Goal: Task Accomplishment & Management: Complete application form

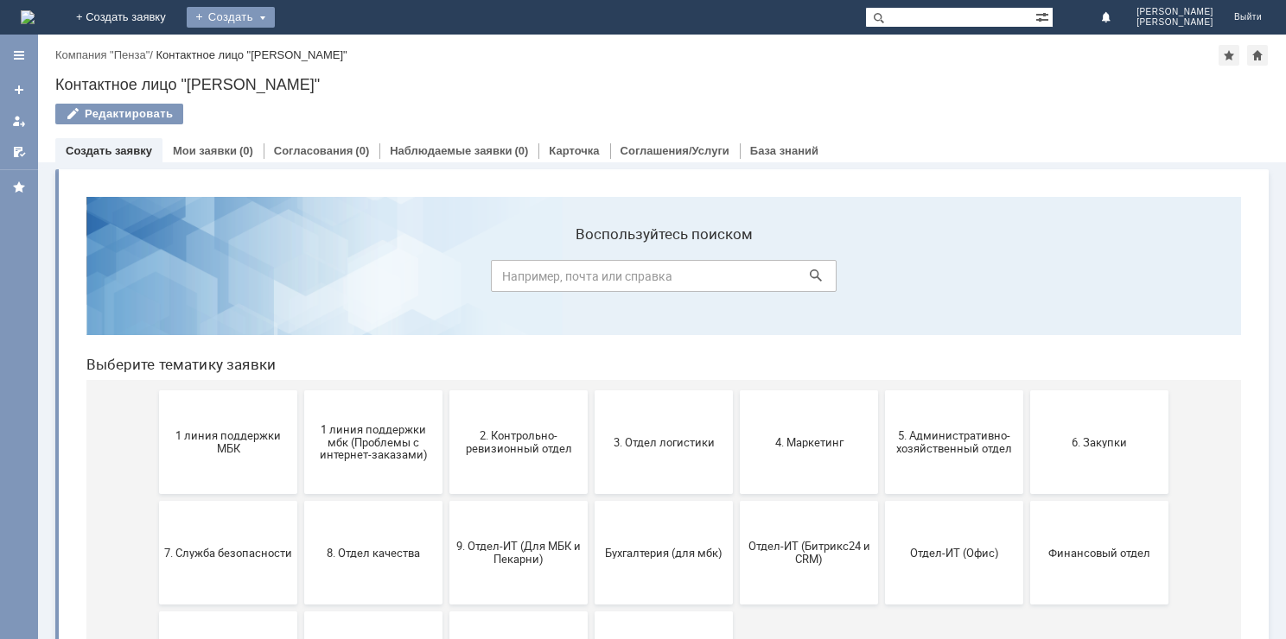
click at [275, 21] on div "Создать" at bounding box center [231, 17] width 88 height 21
click at [321, 49] on link "Заявка" at bounding box center [255, 51] width 131 height 21
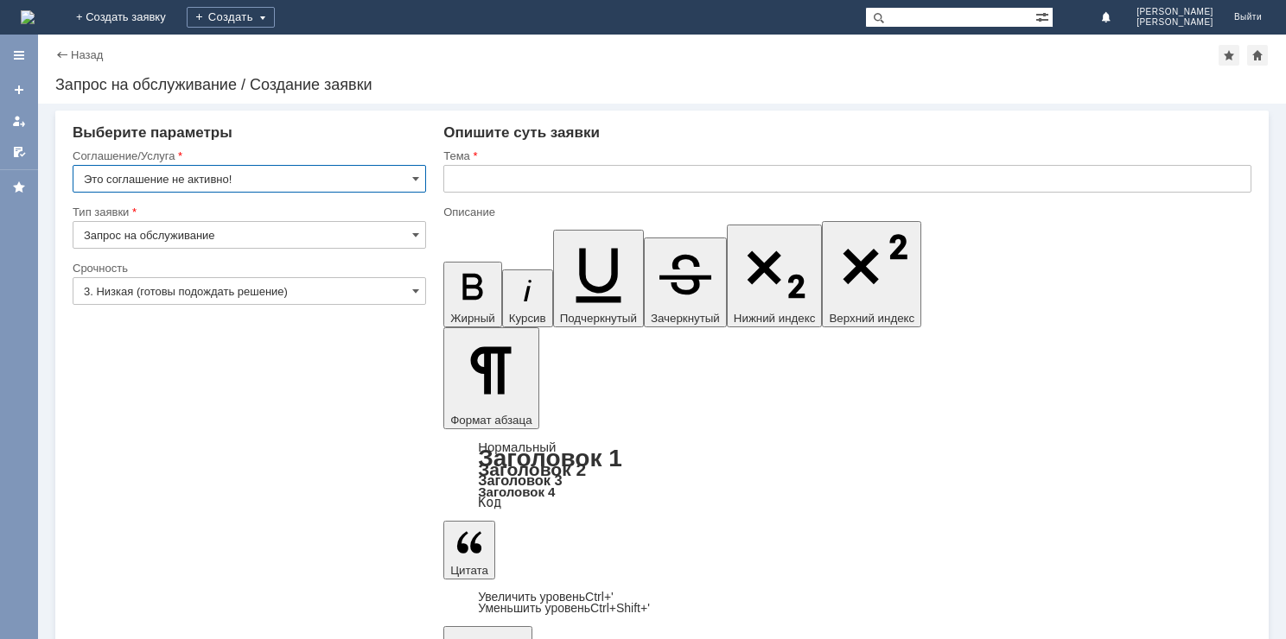
click at [425, 175] on input "Это соглашение не активно!" at bounding box center [249, 179] width 353 height 28
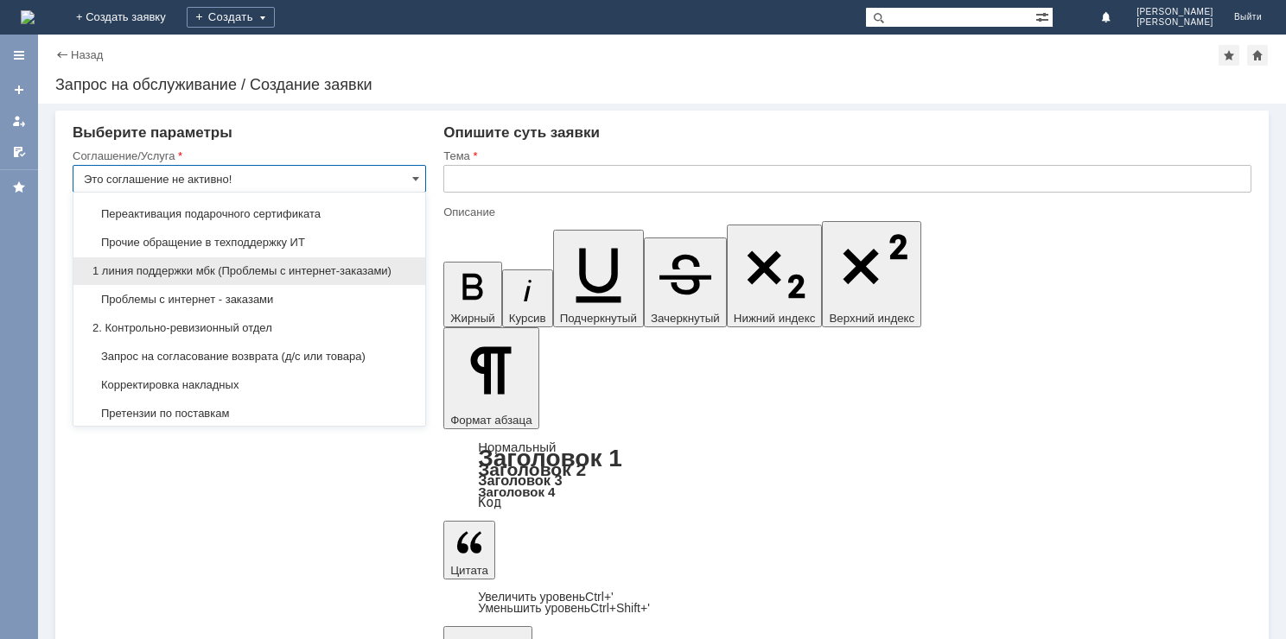
scroll to position [259, 0]
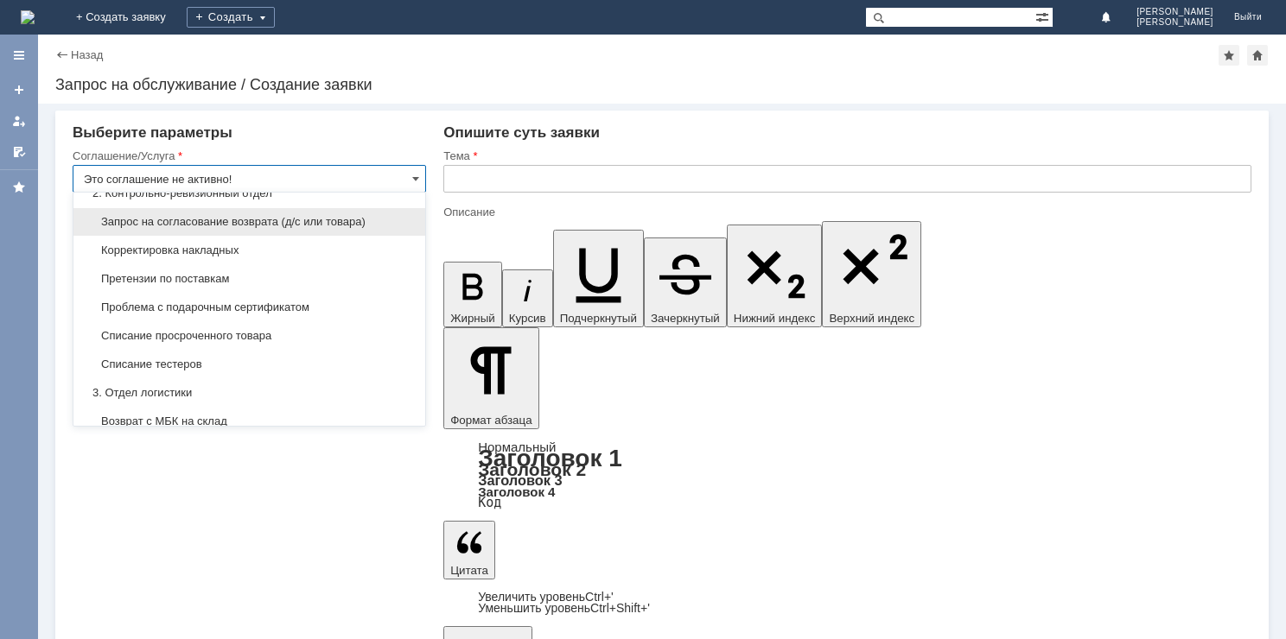
click at [273, 222] on span "Запрос на согласование возврата (д/с или товара)" at bounding box center [249, 222] width 331 height 14
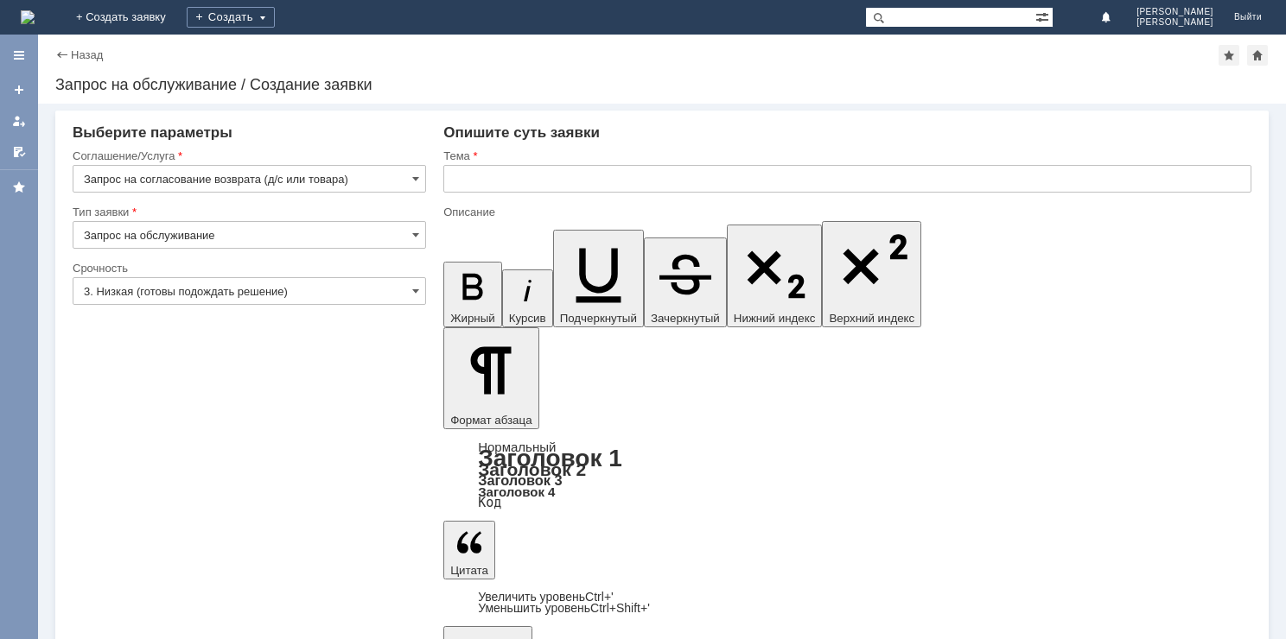
type input "Запрос на согласование возврата (д/с или товара)"
click at [402, 235] on input "Запрос на обслуживание" at bounding box center [249, 235] width 353 height 28
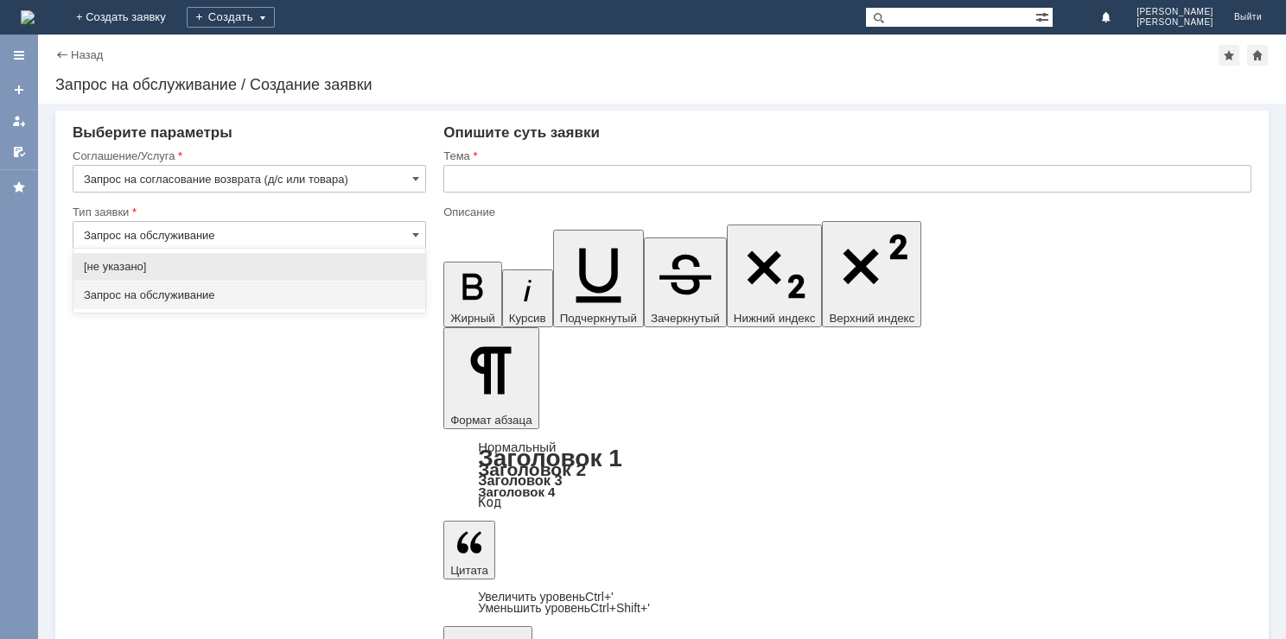
click at [219, 292] on span "Запрос на обслуживание" at bounding box center [249, 296] width 331 height 14
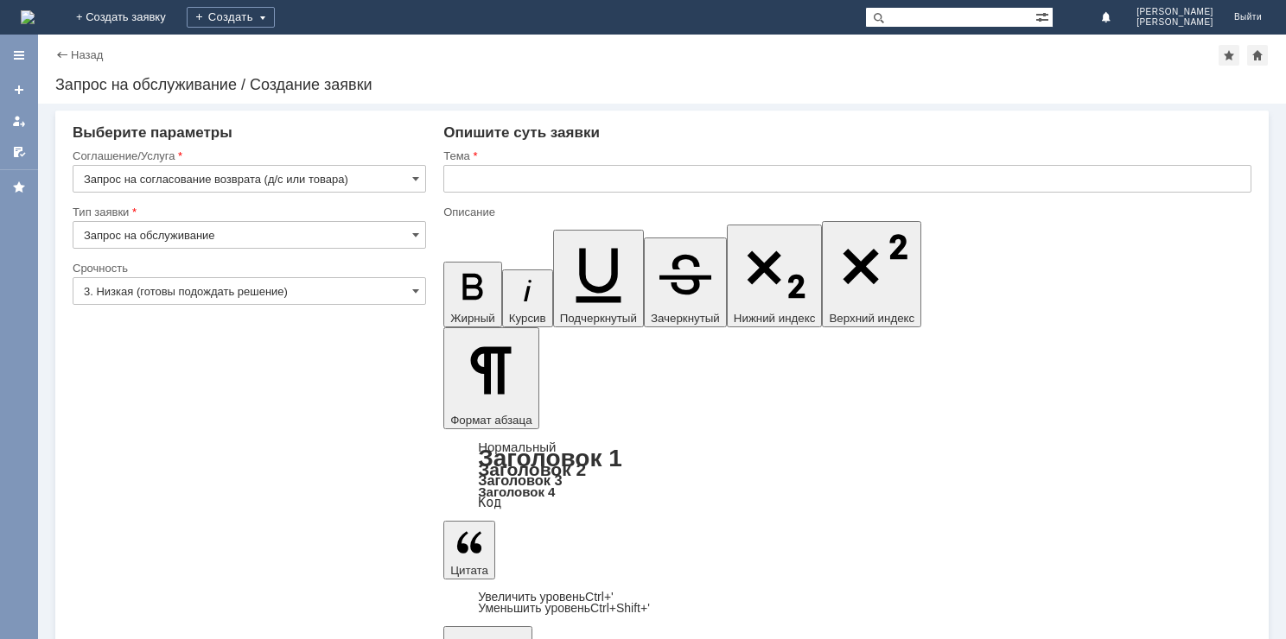
type input "Запрос на обслуживание"
click at [418, 294] on span at bounding box center [415, 291] width 7 height 14
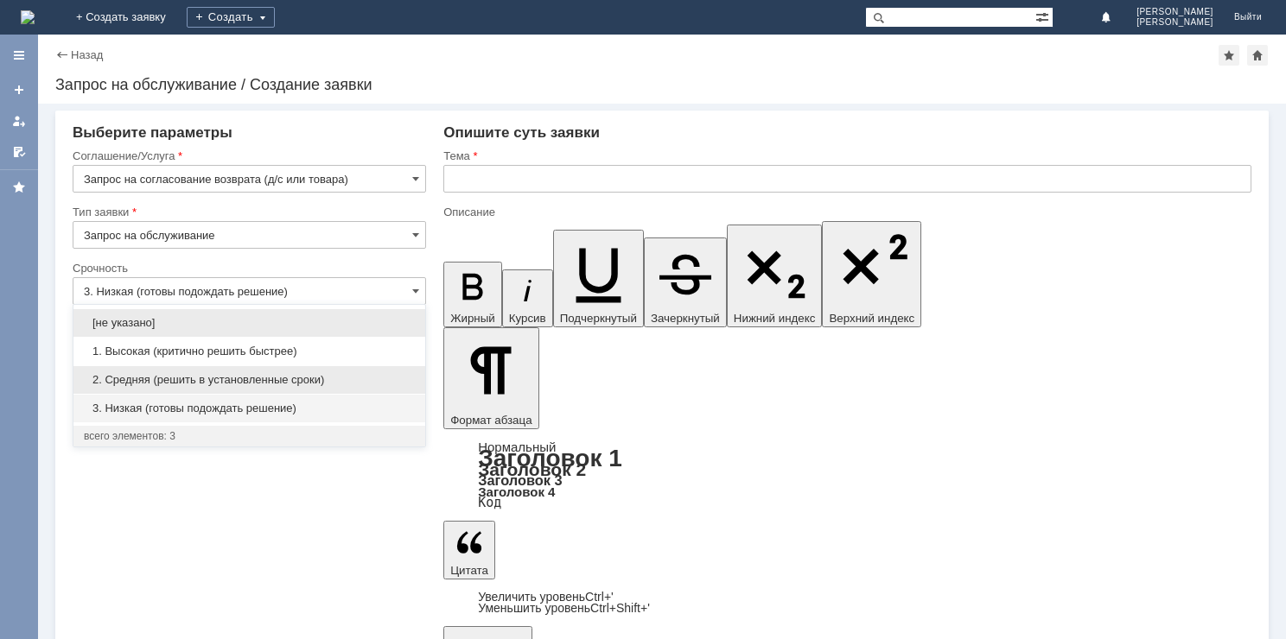
click at [312, 377] on span "2. Средняя (решить в установленные сроки)" at bounding box center [249, 380] width 331 height 14
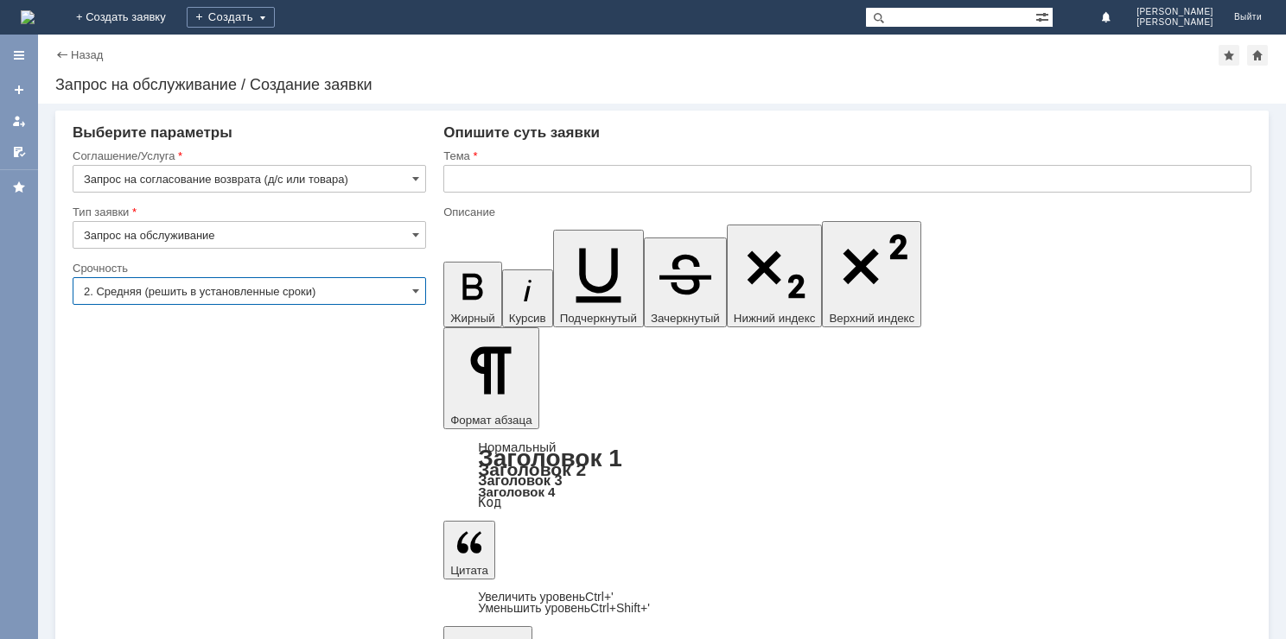
type input "2. Средняя (решить в установленные сроки)"
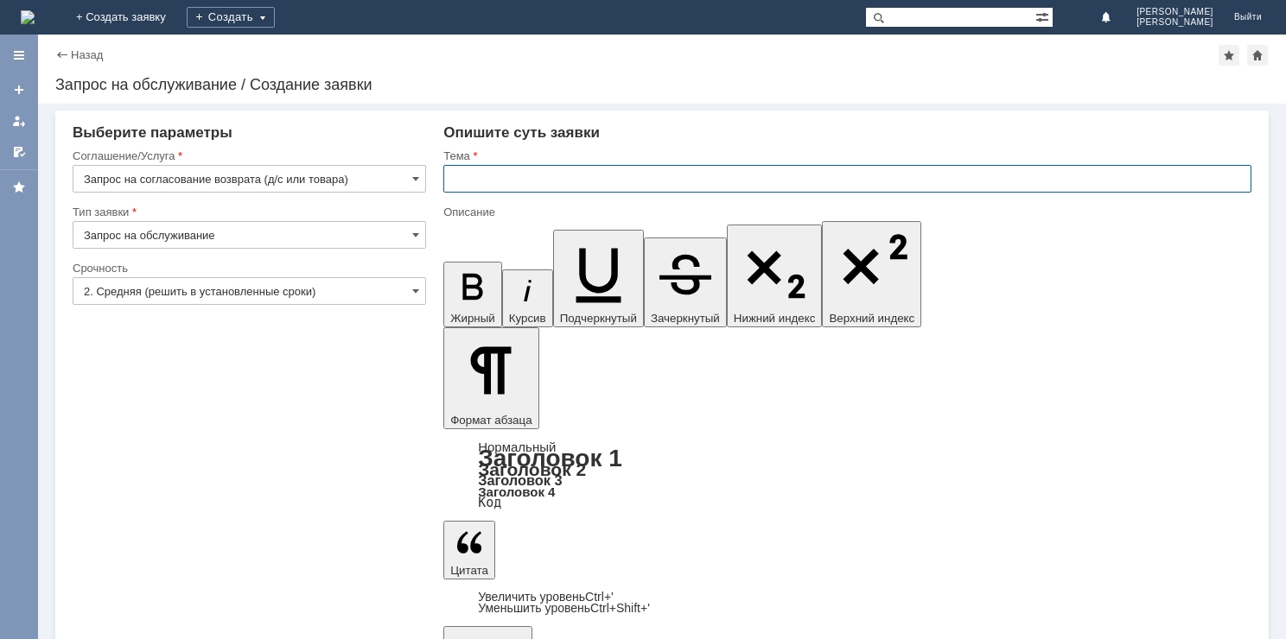
click at [665, 188] on input "text" at bounding box center [847, 179] width 808 height 28
type input "Запрос на возврат ДС покупателю по браку"
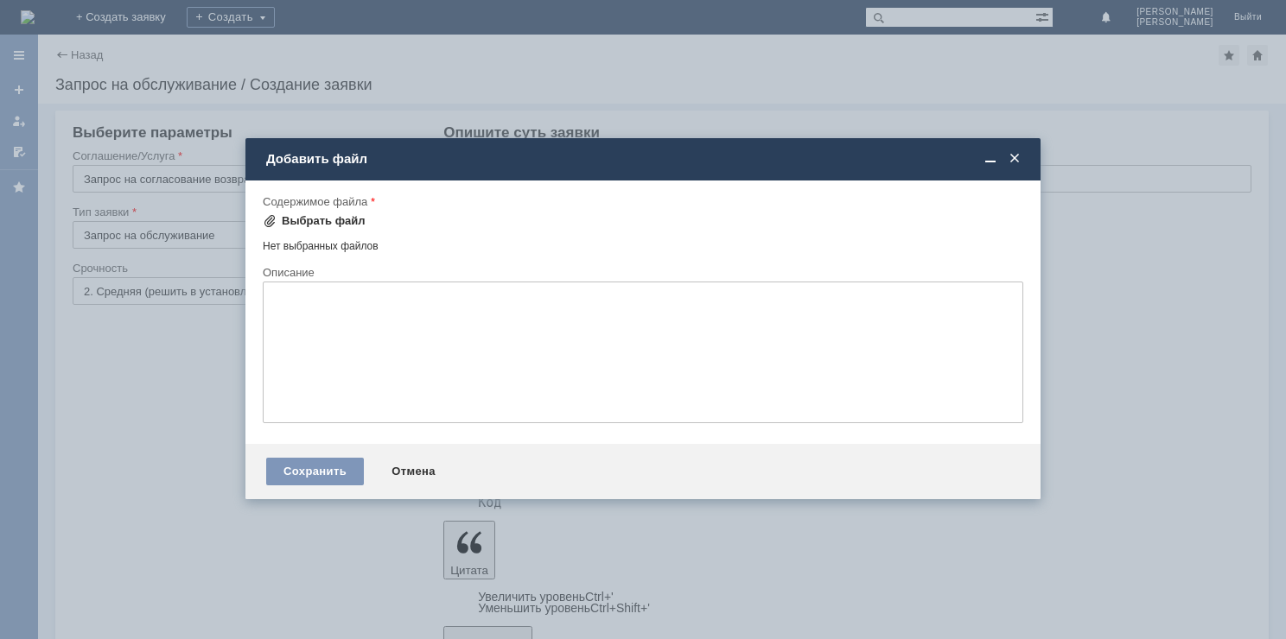
click at [341, 217] on div "Выбрать файл" at bounding box center [324, 221] width 84 height 14
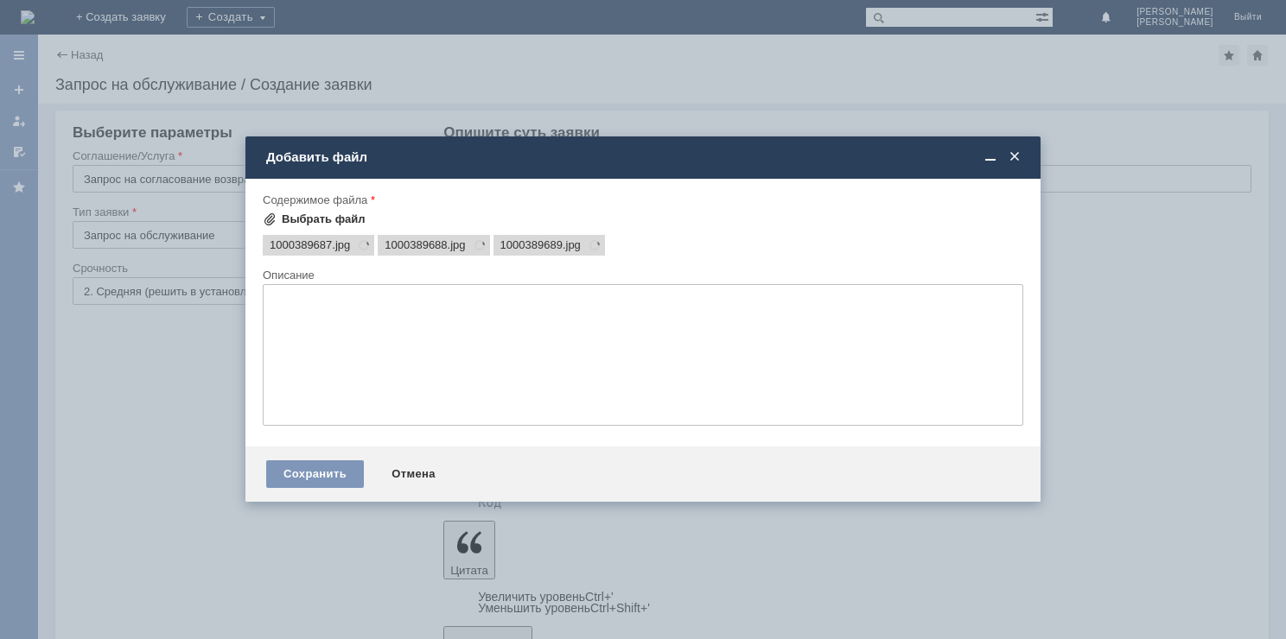
scroll to position [0, 0]
click at [364, 346] on textarea at bounding box center [643, 355] width 760 height 142
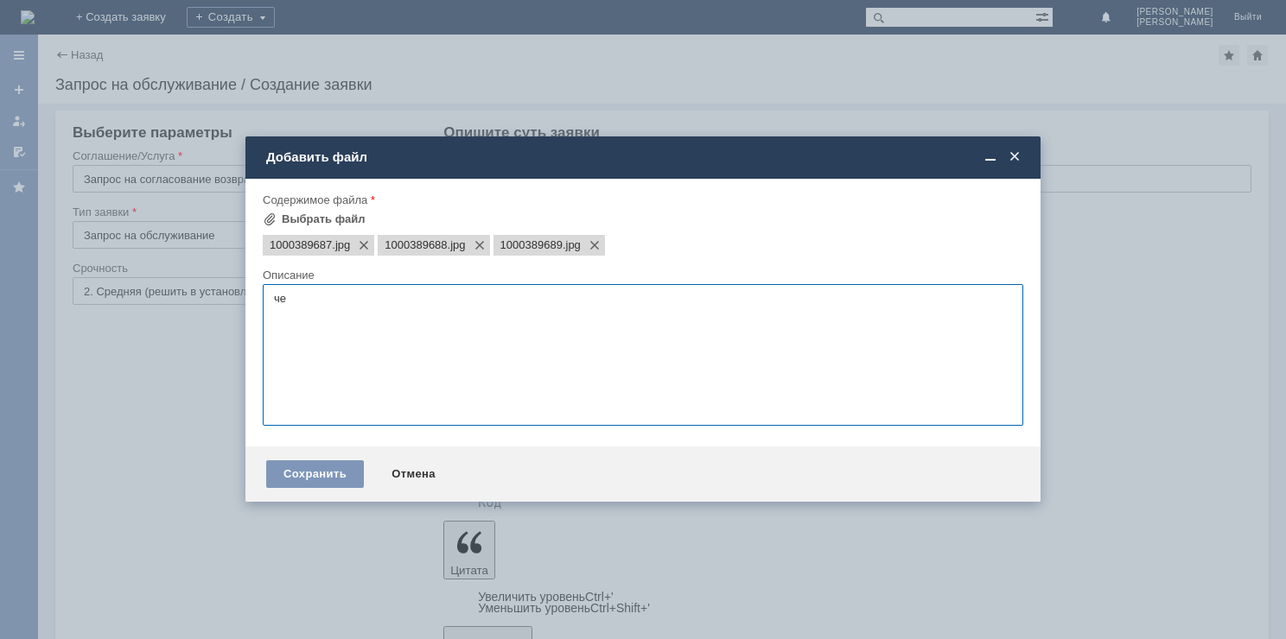
type textarea "ч"
click at [335, 470] on div "Сохранить" at bounding box center [315, 474] width 98 height 28
